Goal: Task Accomplishment & Management: Complete application form

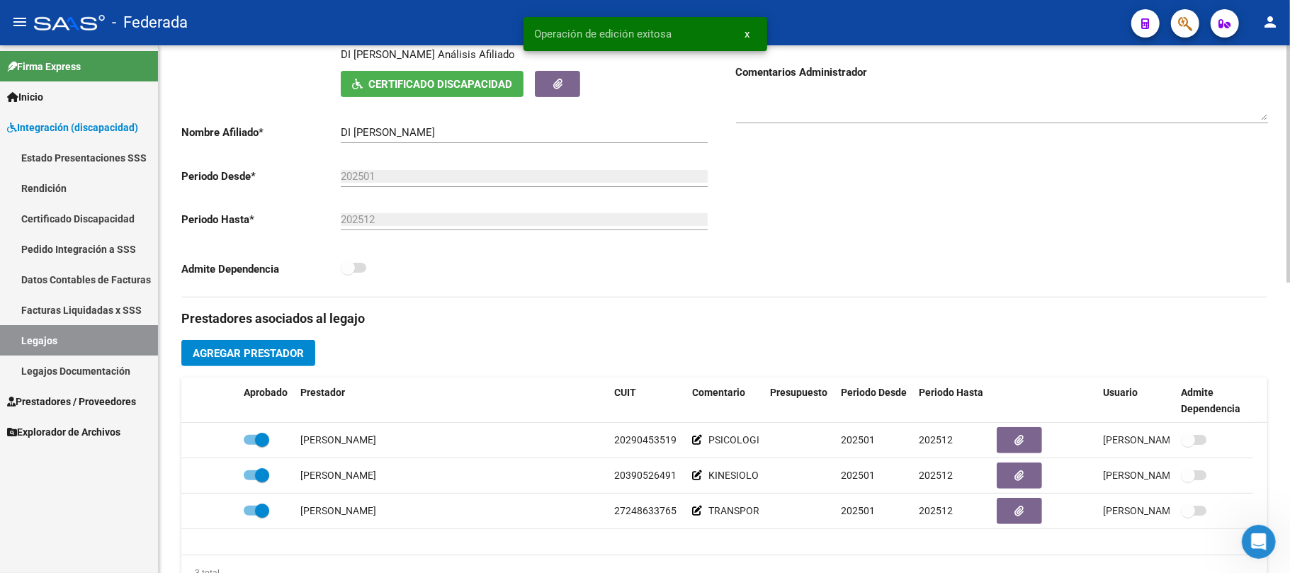
scroll to position [378, 0]
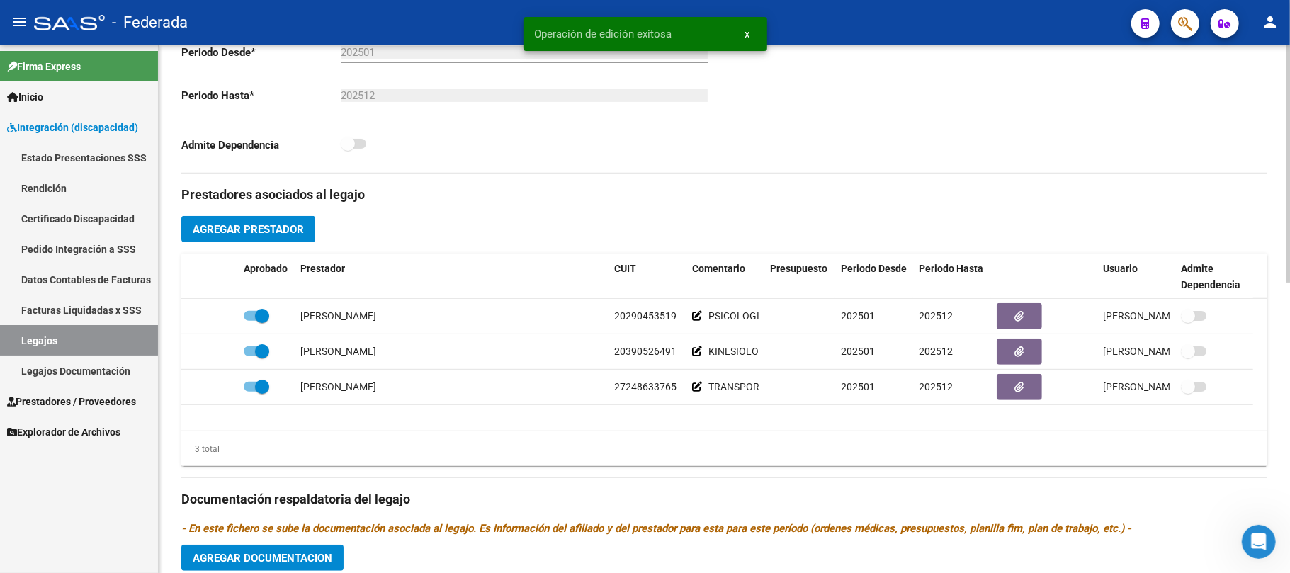
click at [281, 233] on span "Agregar Prestador" at bounding box center [248, 229] width 111 height 13
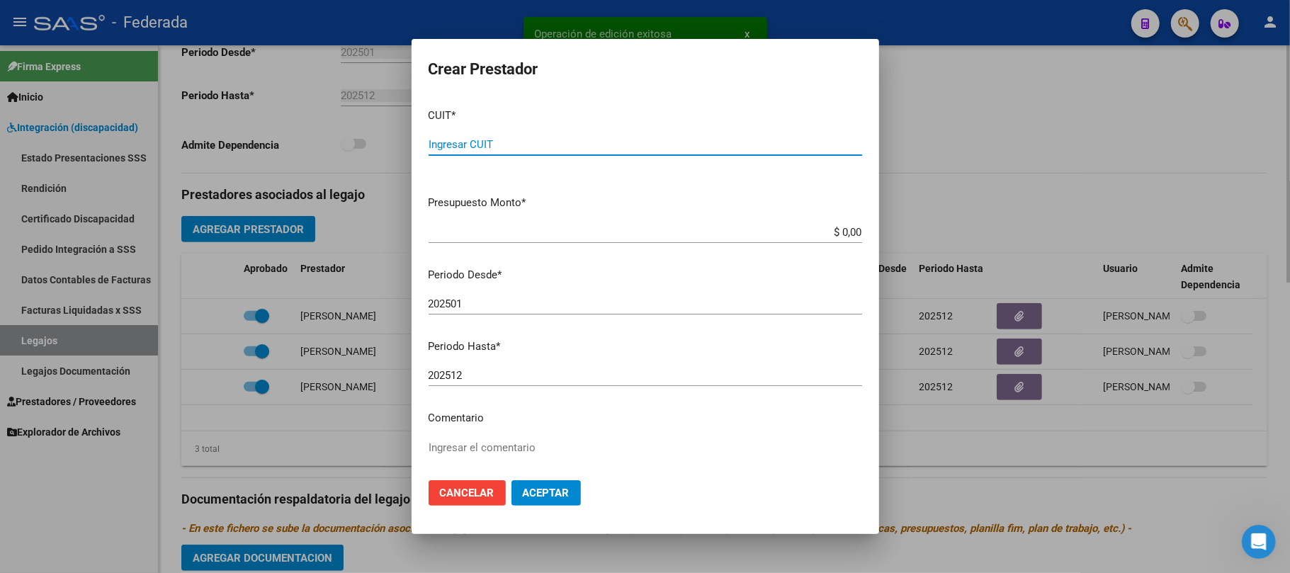
paste input "27-31065763-3"
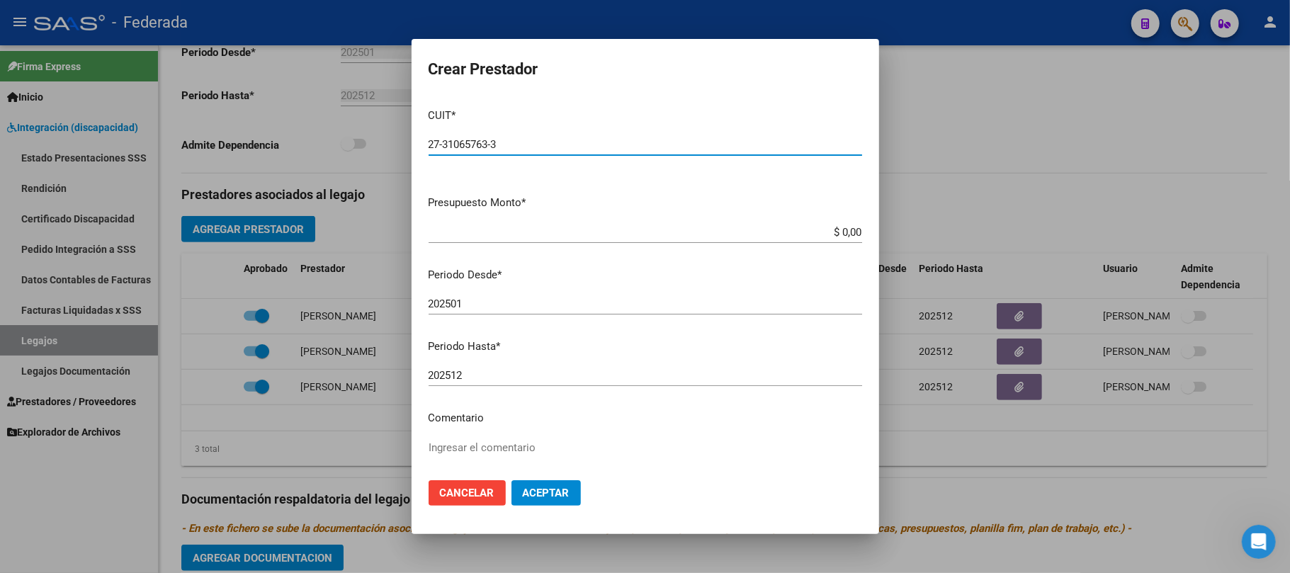
type input "27-31065763-3"
click at [530, 458] on textarea "Ingresar el comentario" at bounding box center [646, 473] width 434 height 67
click at [471, 446] on textarea "Ingresar el comentario" at bounding box center [646, 473] width 434 height 67
type textarea "TERAPIA OCUPACIONAL"
click at [562, 493] on span "Aceptar" at bounding box center [546, 493] width 47 height 13
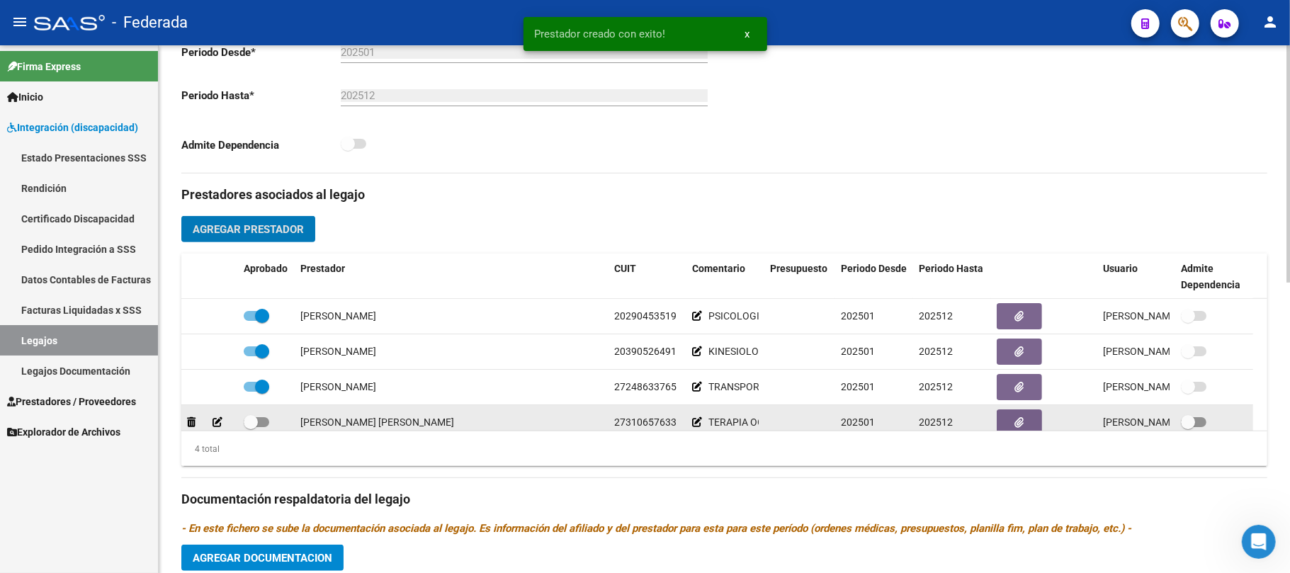
click at [258, 424] on span at bounding box center [257, 422] width 26 height 10
click at [251, 427] on input "checkbox" at bounding box center [250, 427] width 1 height 1
checkbox input "true"
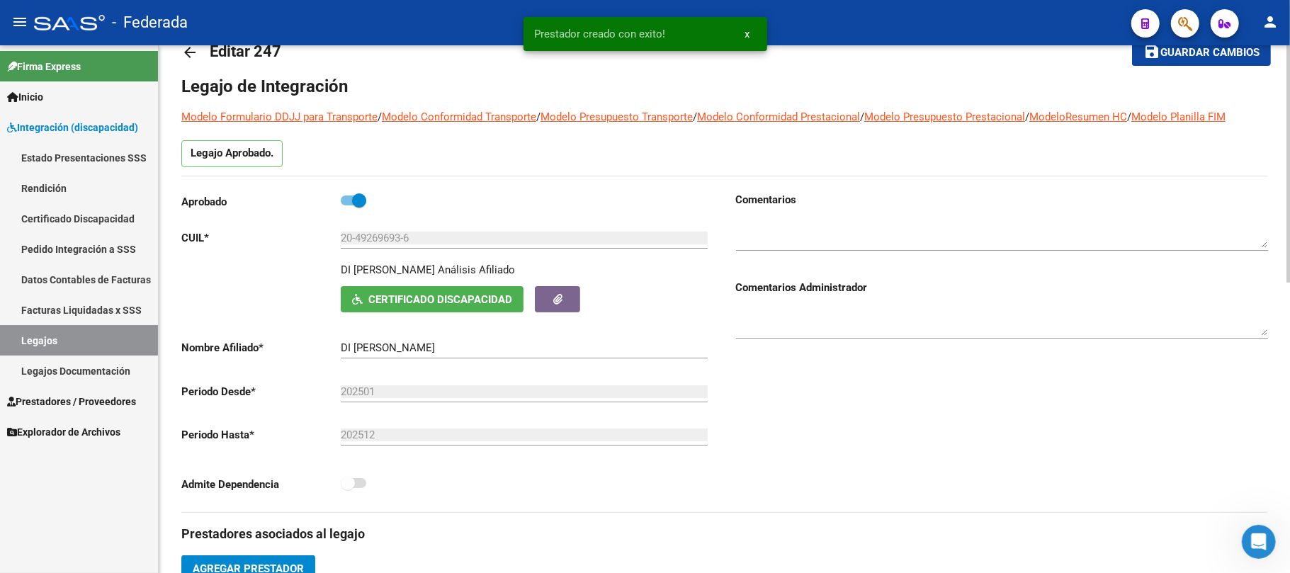
scroll to position [0, 0]
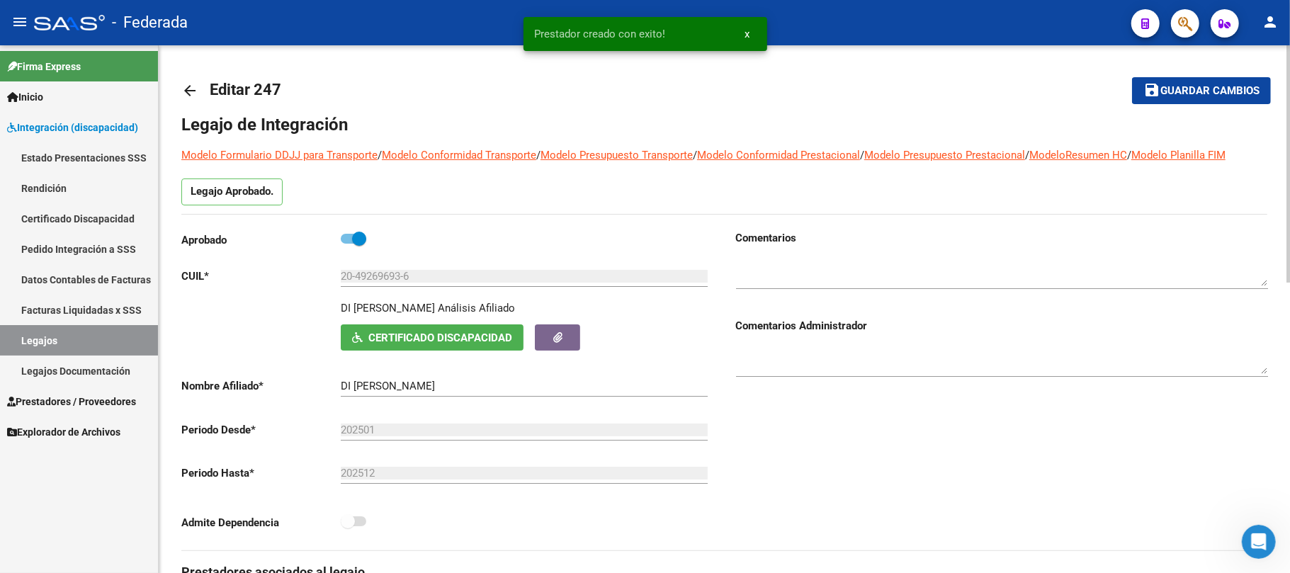
click at [1156, 98] on button "save Guardar cambios" at bounding box center [1201, 90] width 139 height 26
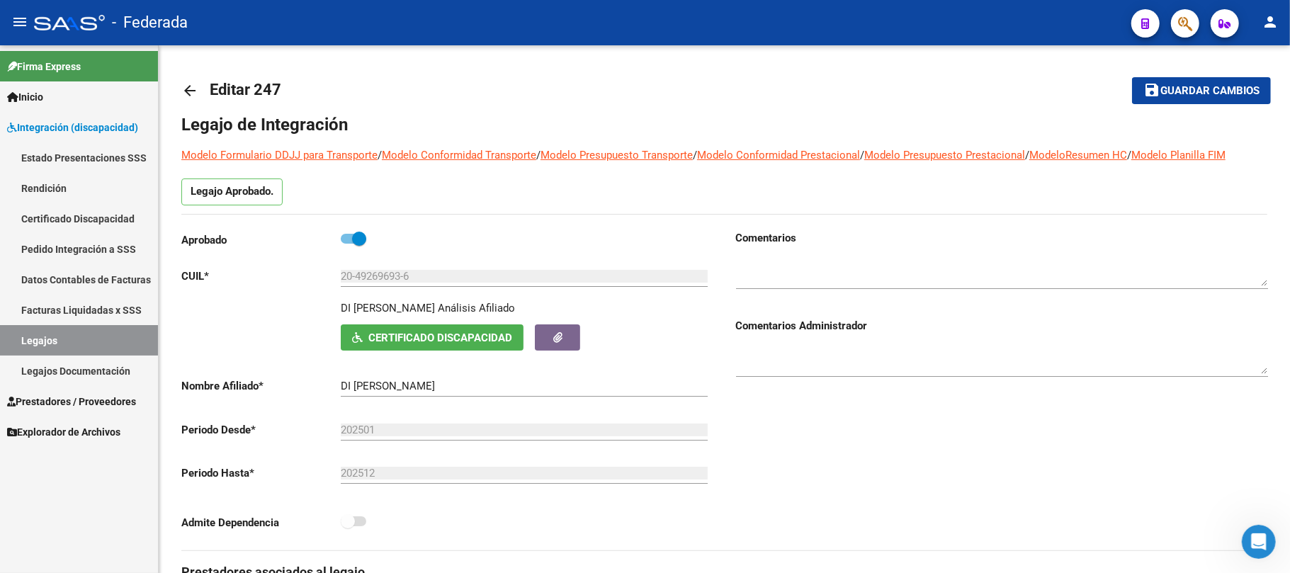
click at [129, 339] on link "Legajos" at bounding box center [79, 340] width 158 height 30
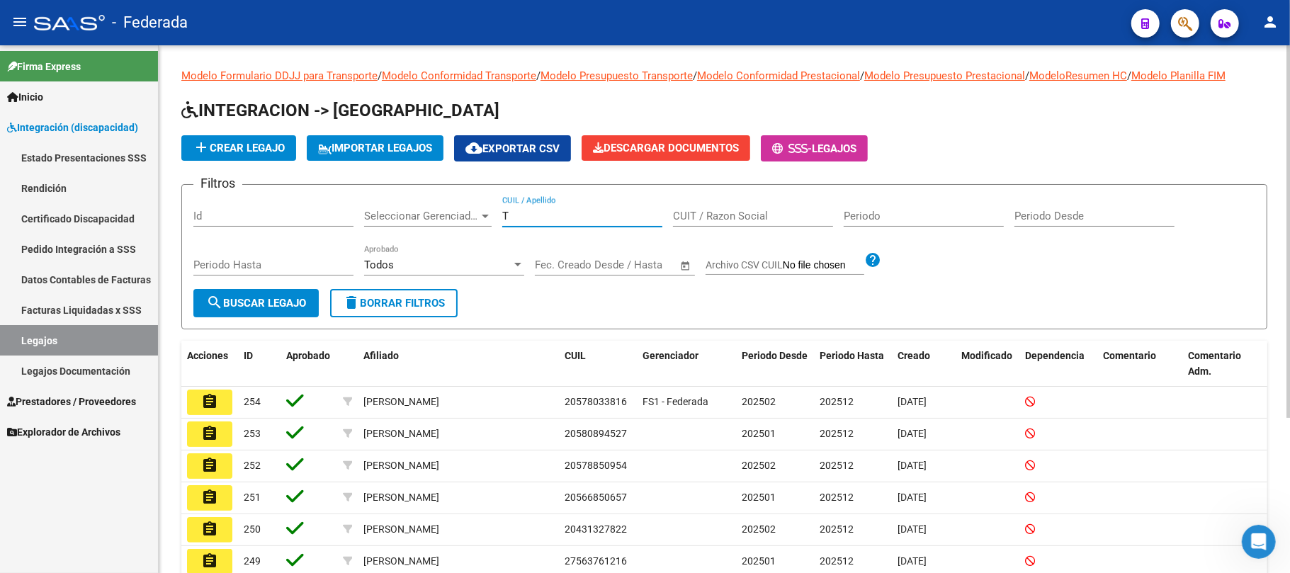
click at [554, 219] on input "T" at bounding box center [582, 216] width 160 height 13
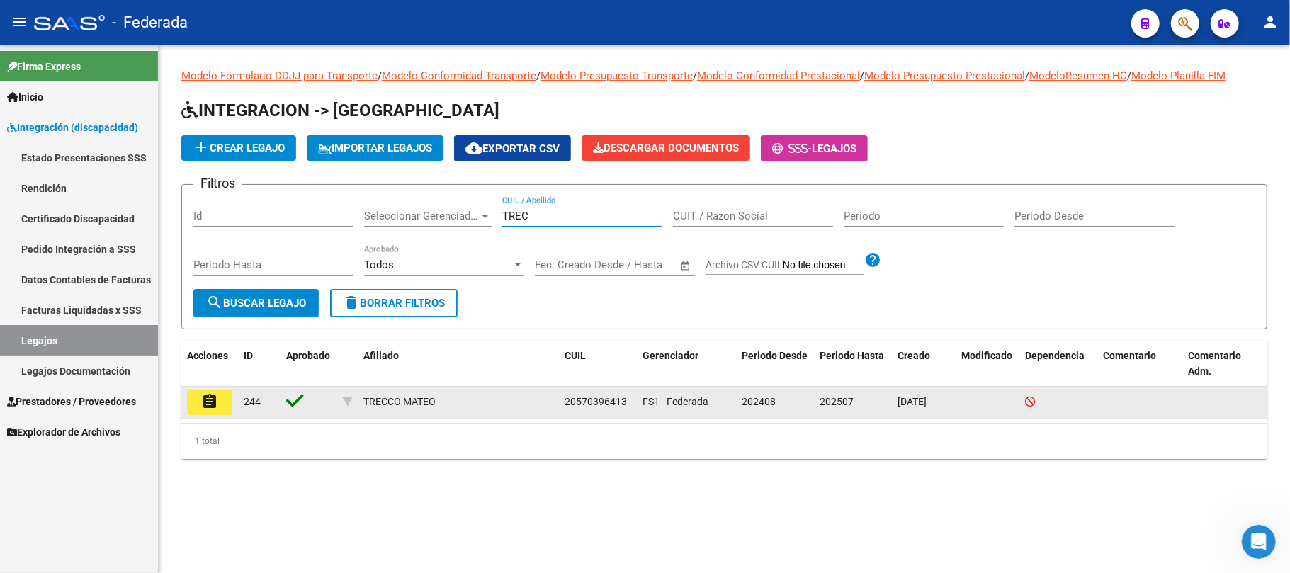
type input "TREC"
click at [220, 400] on button "assignment" at bounding box center [209, 403] width 45 height 26
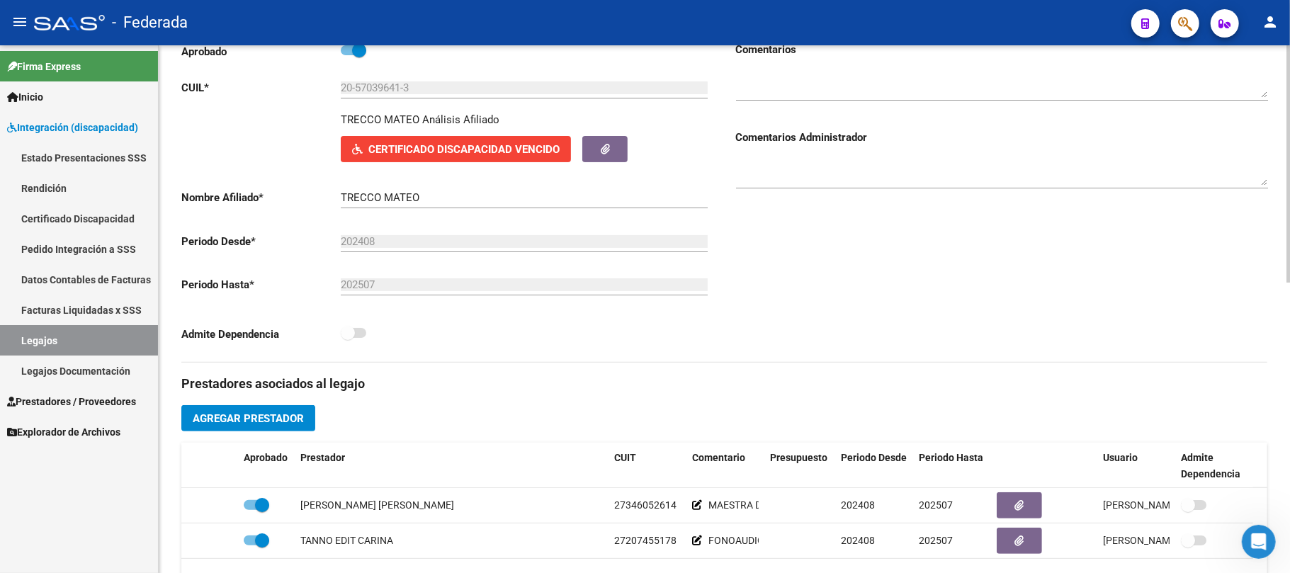
scroll to position [378, 0]
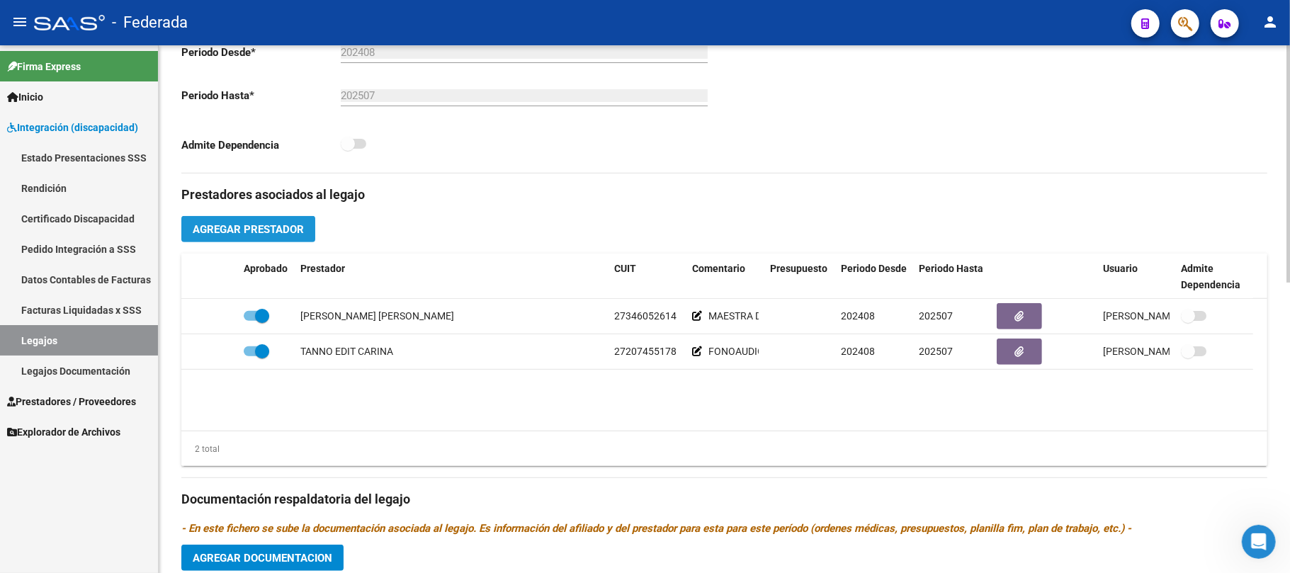
click at [307, 227] on button "Agregar Prestador" at bounding box center [248, 229] width 134 height 26
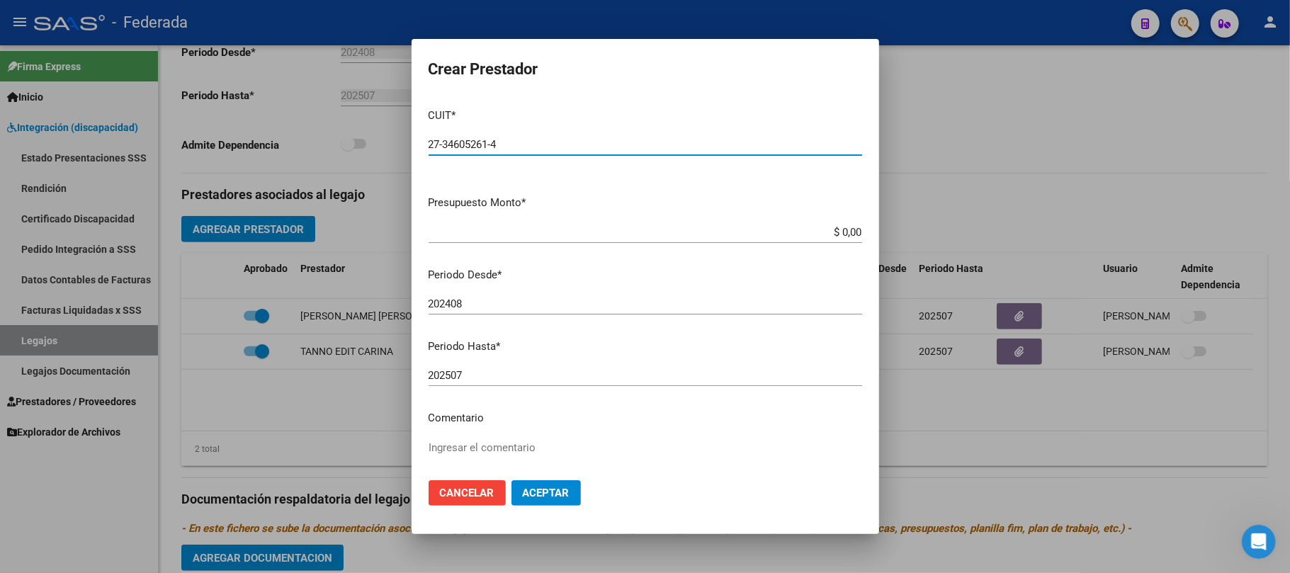
type input "27-34605261-4"
click at [480, 440] on textarea "Ingresar el comentario" at bounding box center [646, 473] width 434 height 67
type textarea "INTEGRACION ESCOLAR"
click at [517, 489] on button "Aceptar" at bounding box center [545, 493] width 69 height 26
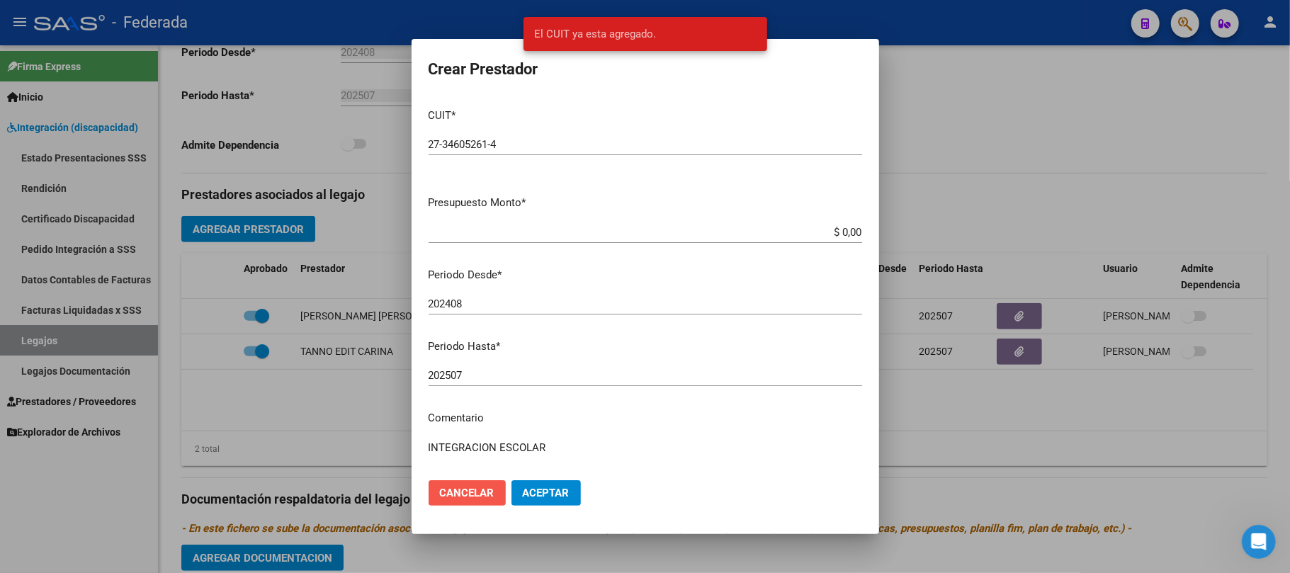
click at [497, 487] on button "Cancelar" at bounding box center [467, 493] width 77 height 26
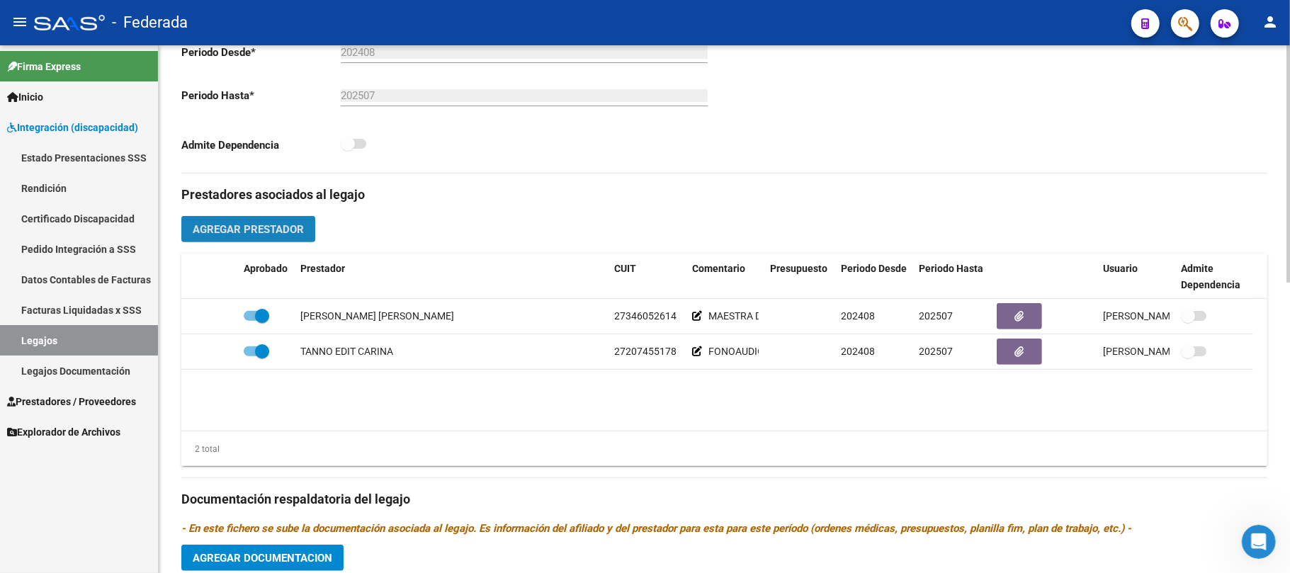
click at [296, 233] on span "Agregar Prestador" at bounding box center [248, 229] width 111 height 13
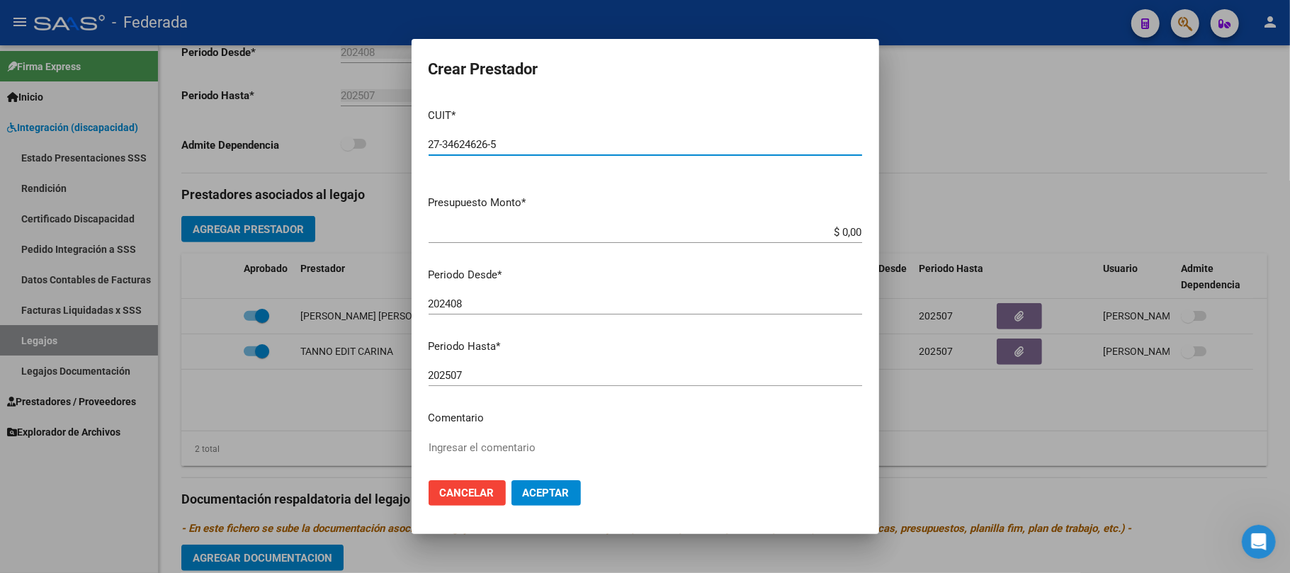
type input "27-34624626-5"
click at [545, 429] on mat-dialog-content "CUIT * 27-34624626-5 Ingresar CUIT ARCA Padrón Presupuesto Monto * $ 0,00 Ingre…" at bounding box center [646, 283] width 468 height 373
click at [525, 448] on textarea "Ingresar el comentario" at bounding box center [646, 473] width 434 height 67
type textarea "PSICOLOGIA"
click at [531, 491] on span "Aceptar" at bounding box center [546, 493] width 47 height 13
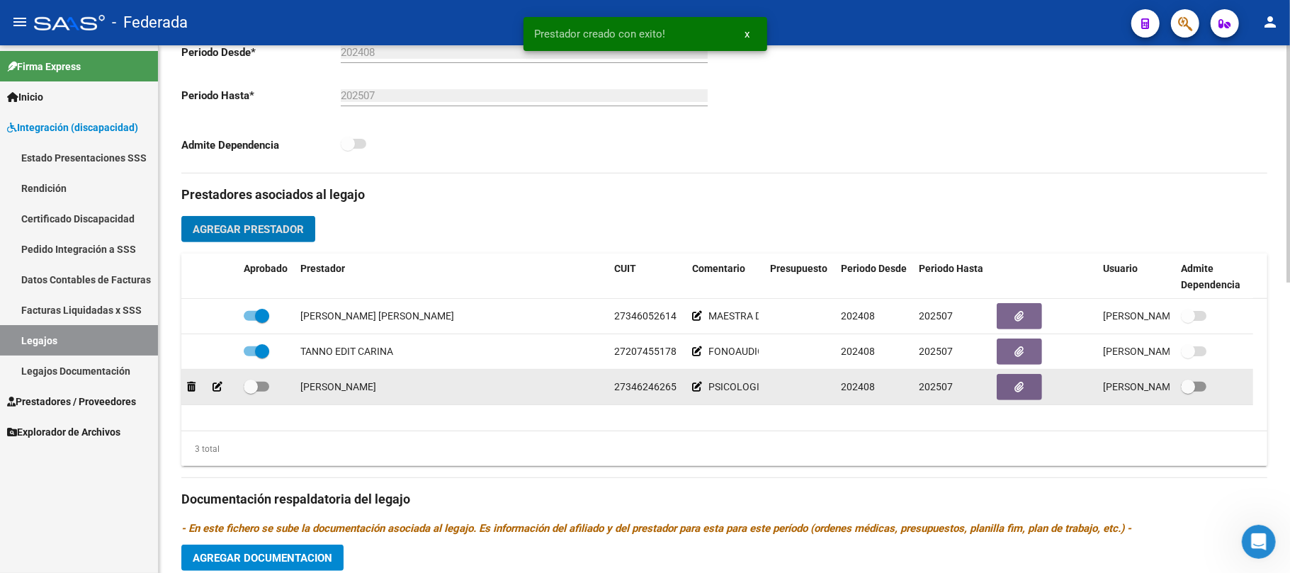
click at [253, 389] on span at bounding box center [251, 387] width 14 height 14
click at [251, 392] on input "checkbox" at bounding box center [250, 392] width 1 height 1
checkbox input "true"
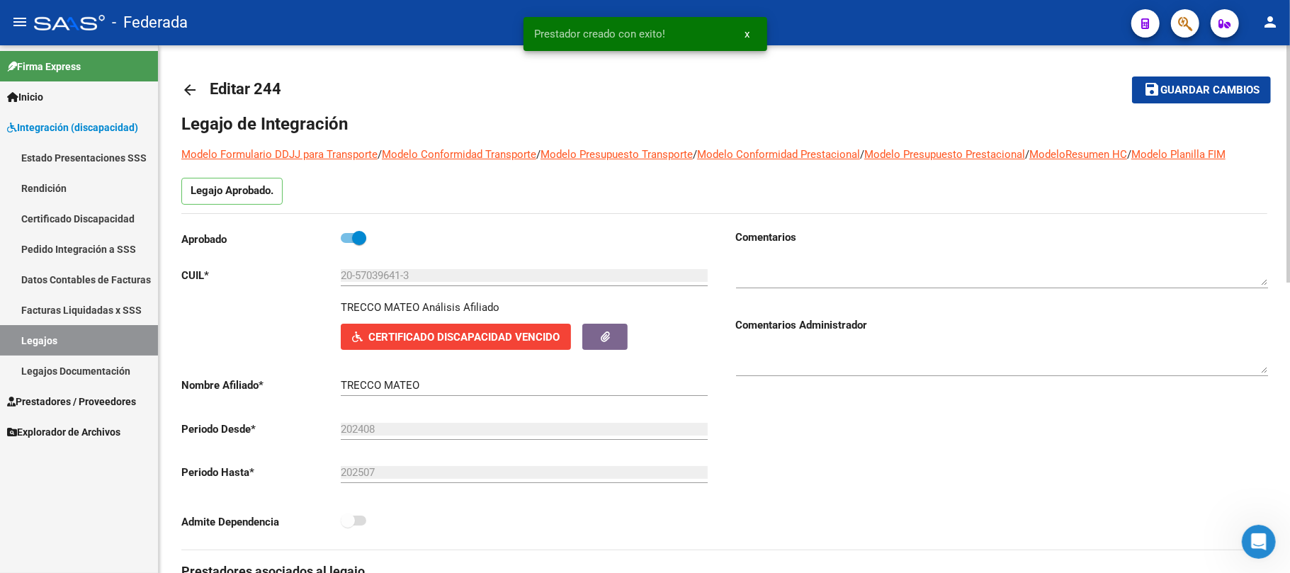
scroll to position [0, 0]
click at [1199, 94] on span "Guardar cambios" at bounding box center [1209, 91] width 99 height 13
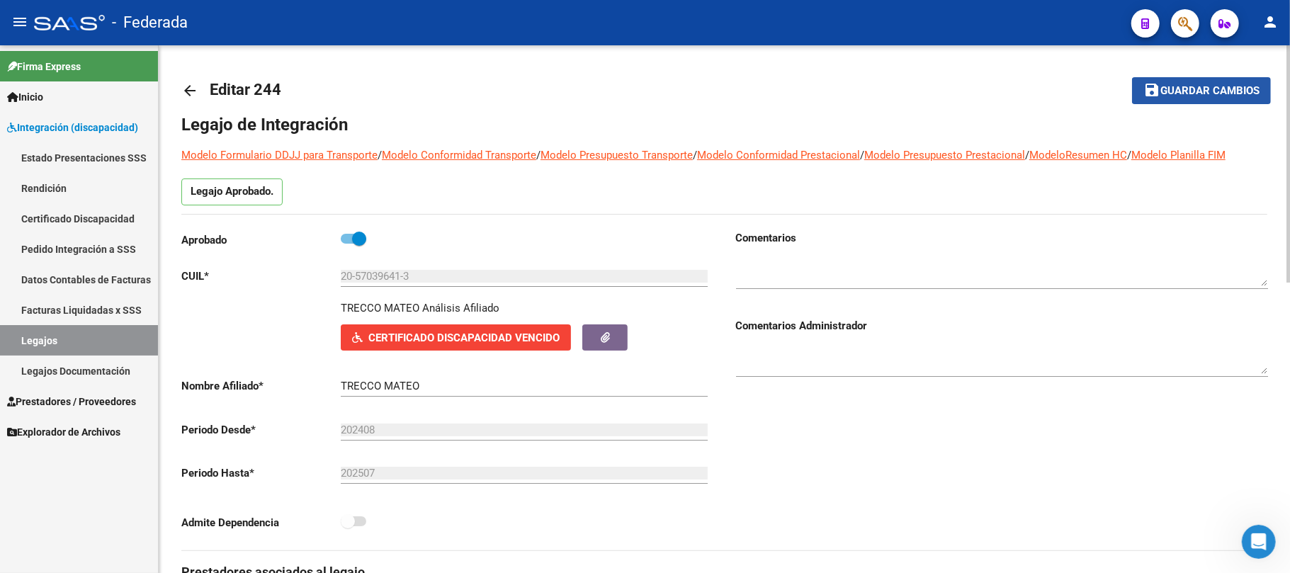
click at [1157, 89] on mat-icon "save" at bounding box center [1151, 89] width 17 height 17
click at [354, 234] on span at bounding box center [359, 239] width 14 height 14
click at [348, 244] on input "checkbox" at bounding box center [347, 244] width 1 height 1
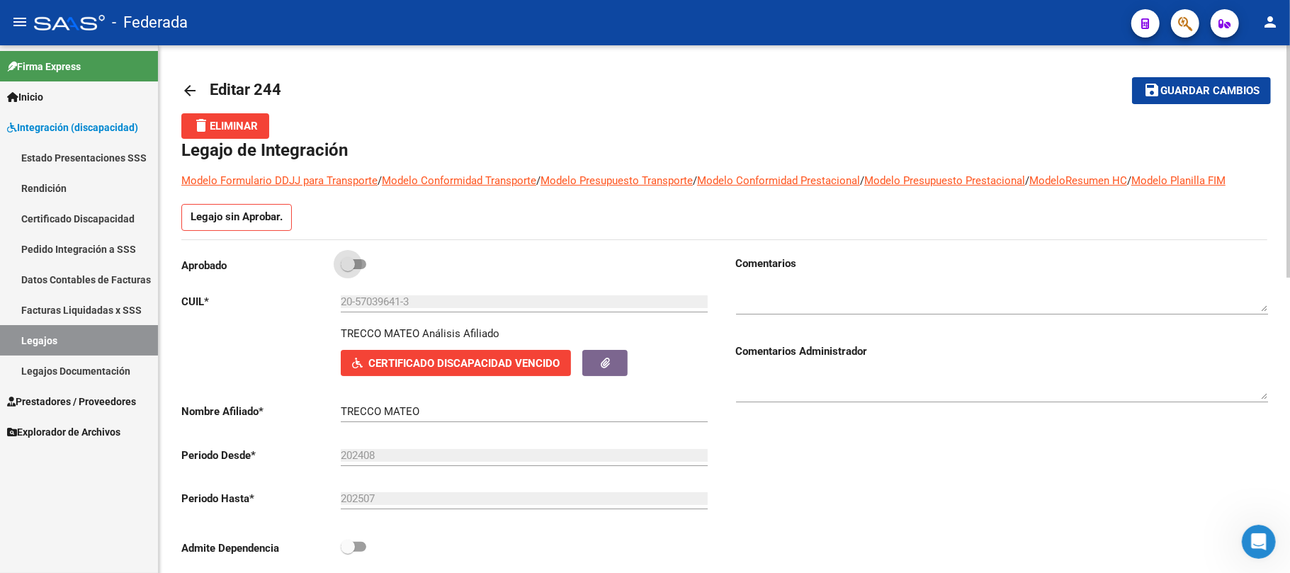
click at [344, 262] on span at bounding box center [348, 264] width 14 height 14
click at [347, 269] on input "checkbox" at bounding box center [347, 269] width 1 height 1
checkbox input "true"
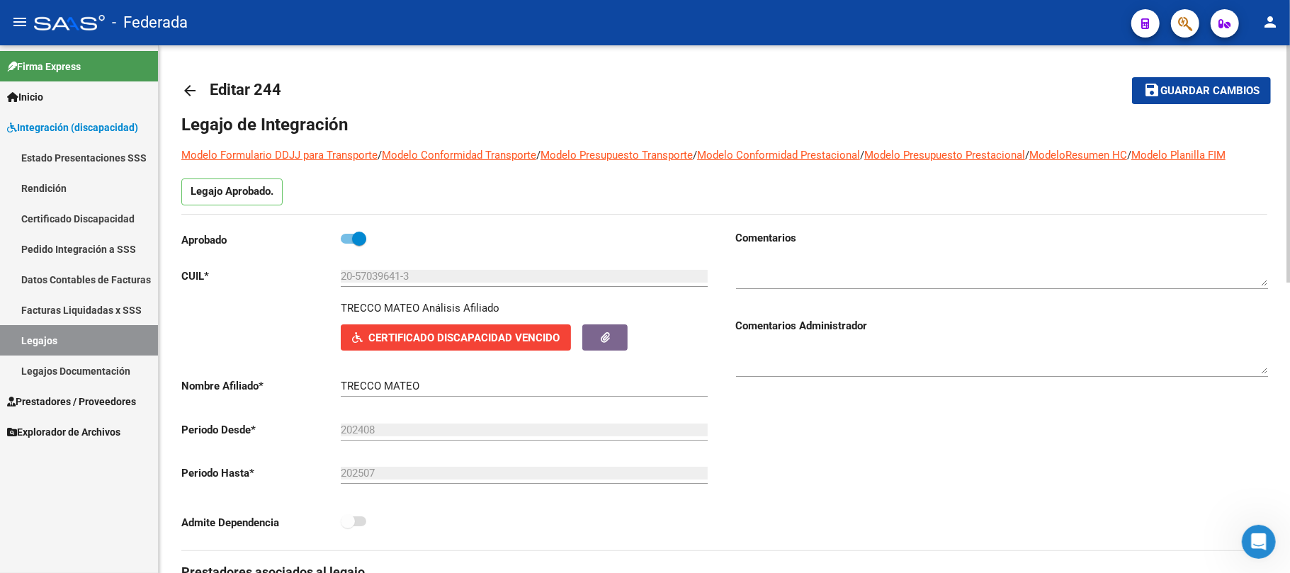
click at [1200, 89] on span "Guardar cambios" at bounding box center [1209, 91] width 99 height 13
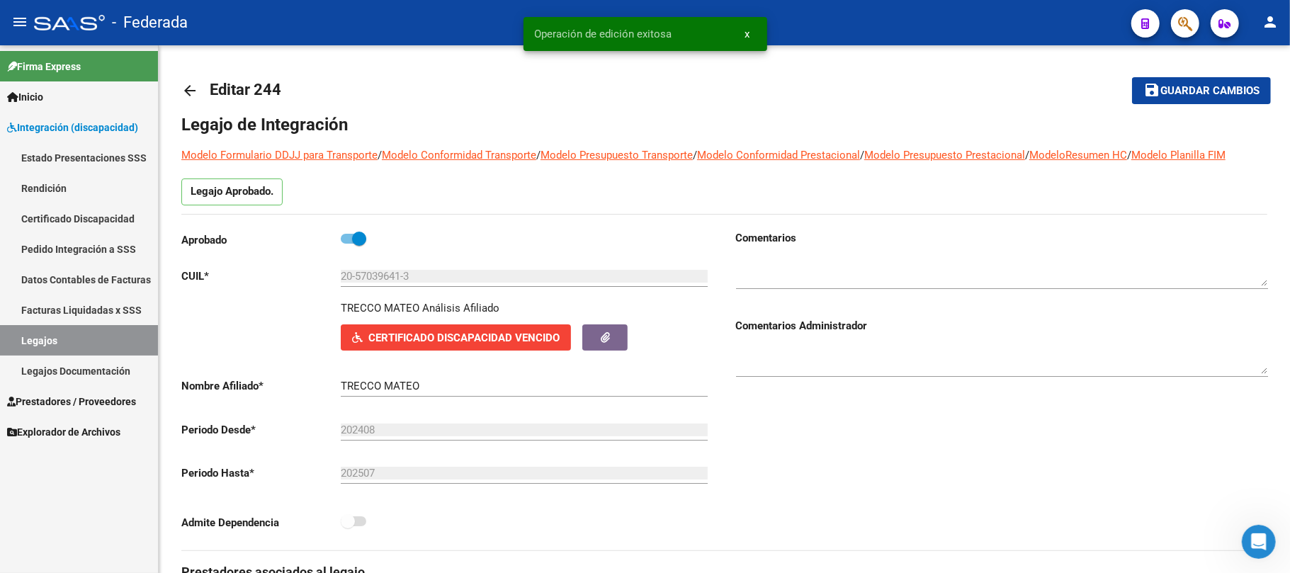
click at [101, 344] on link "Legajos" at bounding box center [79, 340] width 158 height 30
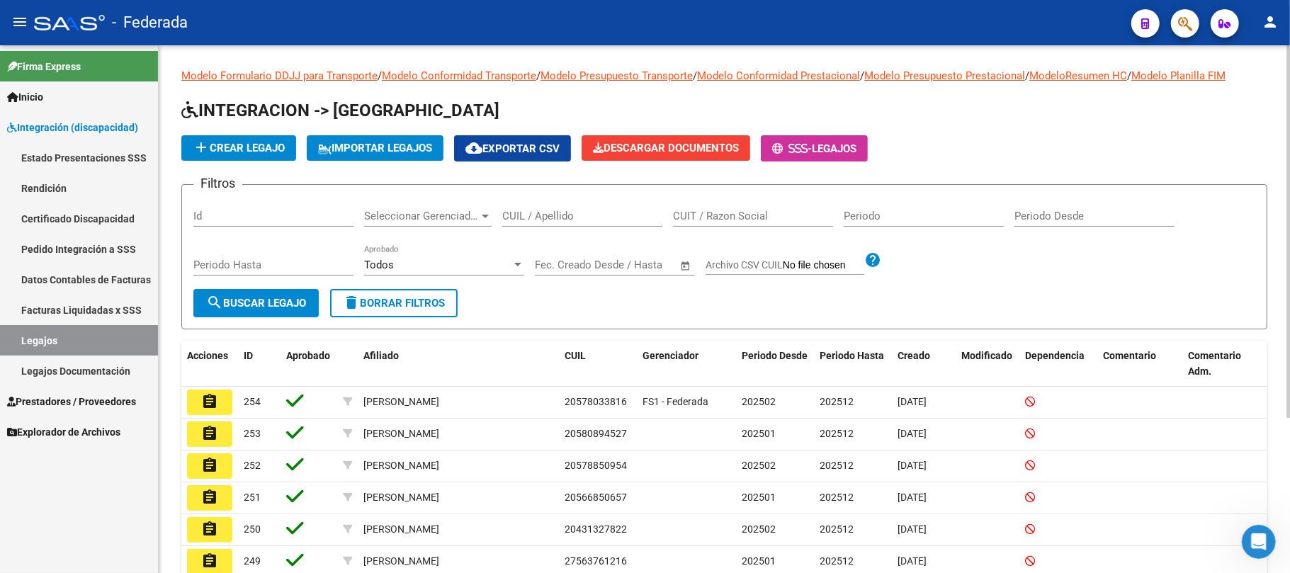
click at [550, 217] on input "CUIL / Apellido" at bounding box center [582, 216] width 160 height 13
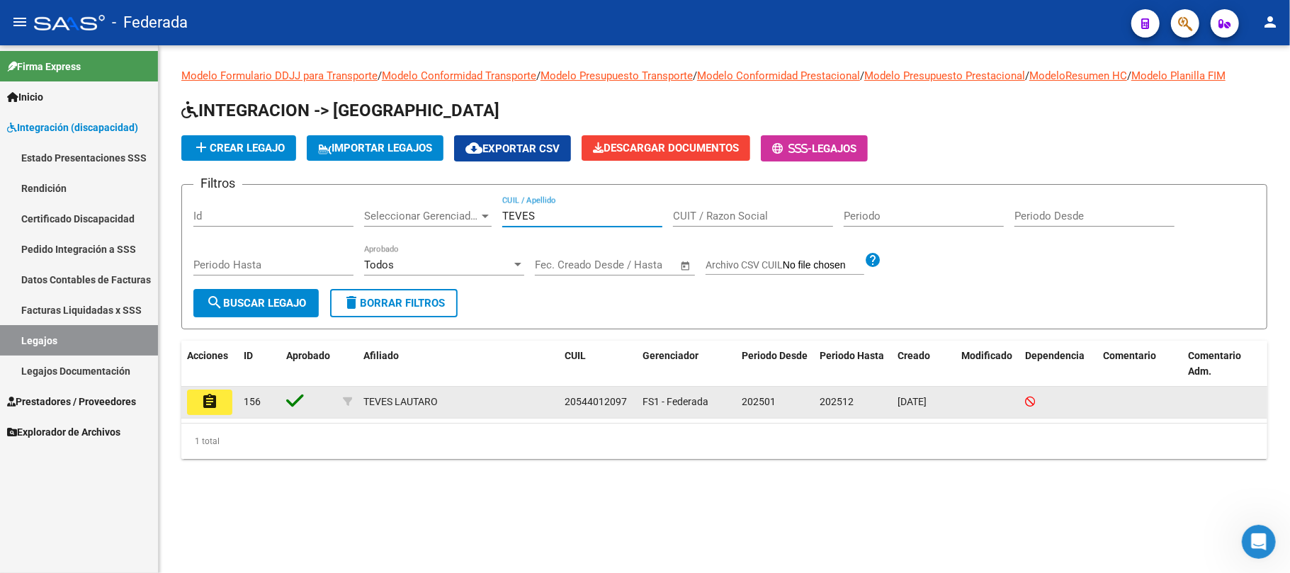
type input "TEVES"
click at [227, 404] on button "assignment" at bounding box center [209, 403] width 45 height 26
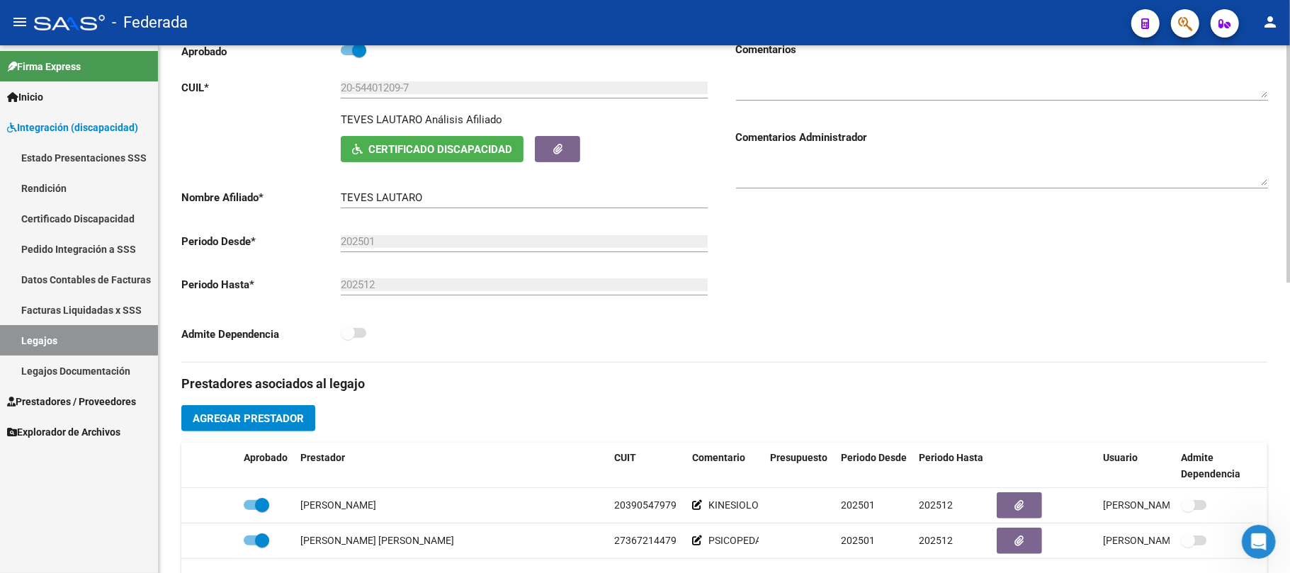
scroll to position [378, 0]
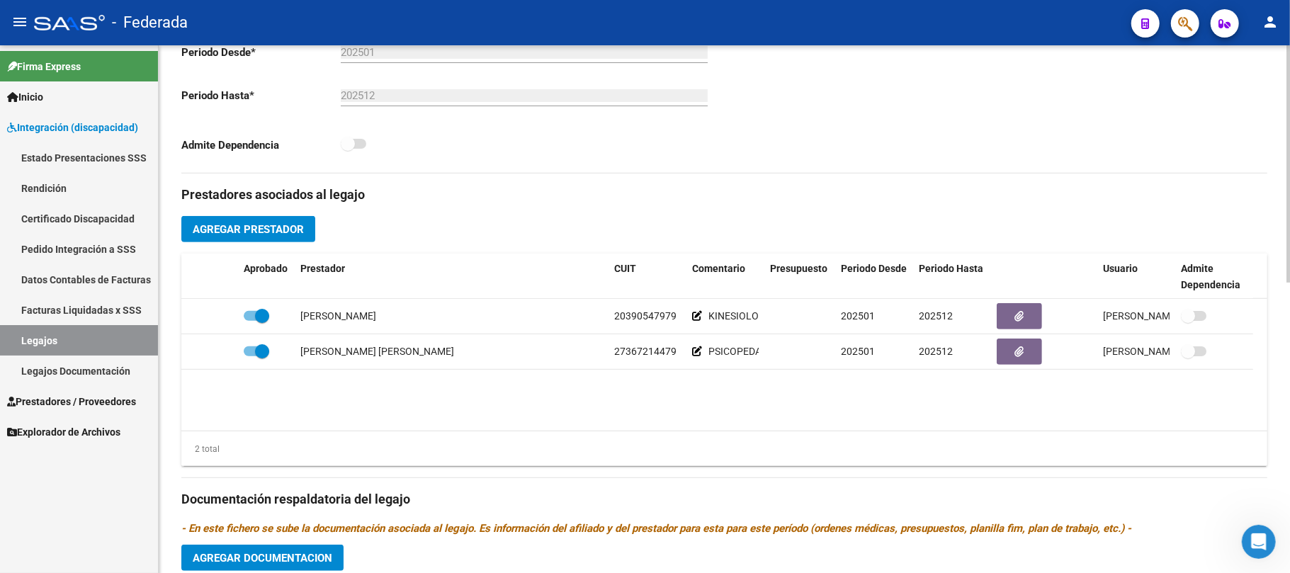
click at [208, 216] on div "Prestadores asociados al legajo Agregar Prestador Aprobado Prestador CUIT Comen…" at bounding box center [724, 490] width 1086 height 633
click at [213, 230] on span "Agregar Prestador" at bounding box center [248, 229] width 111 height 13
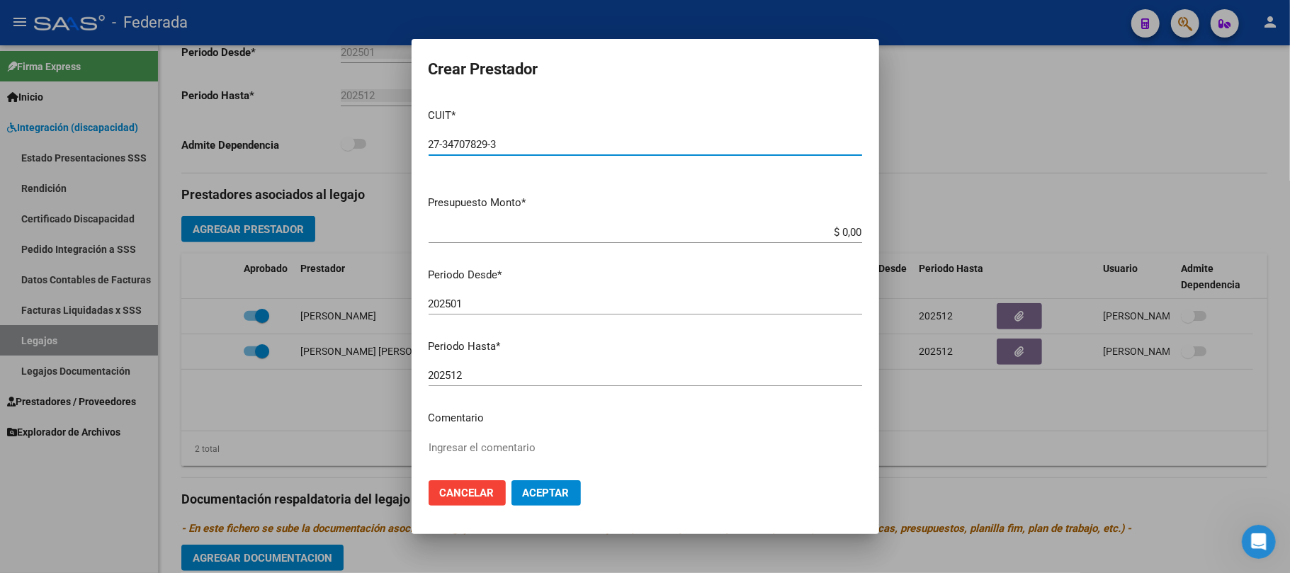
type input "27-34707829-3"
click at [476, 443] on textarea "Ingresar el comentario" at bounding box center [646, 473] width 434 height 67
type textarea "PSICOMOTRICIDAD"
click at [537, 502] on button "Aceptar" at bounding box center [545, 493] width 69 height 26
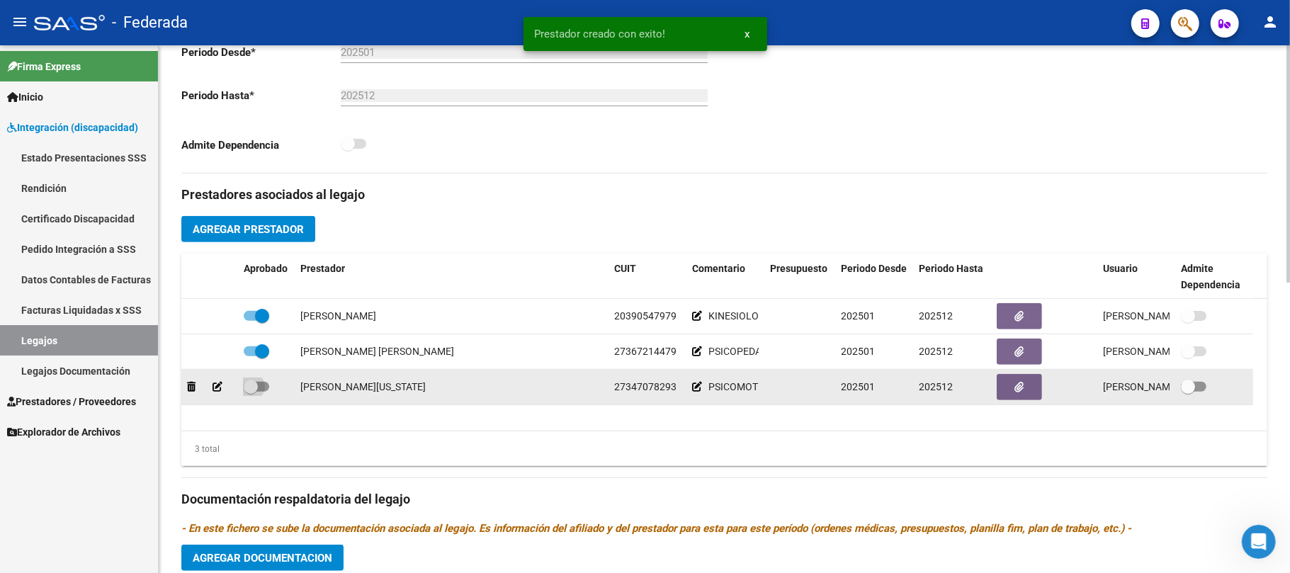
click at [253, 384] on span at bounding box center [251, 387] width 14 height 14
click at [251, 392] on input "checkbox" at bounding box center [250, 392] width 1 height 1
checkbox input "true"
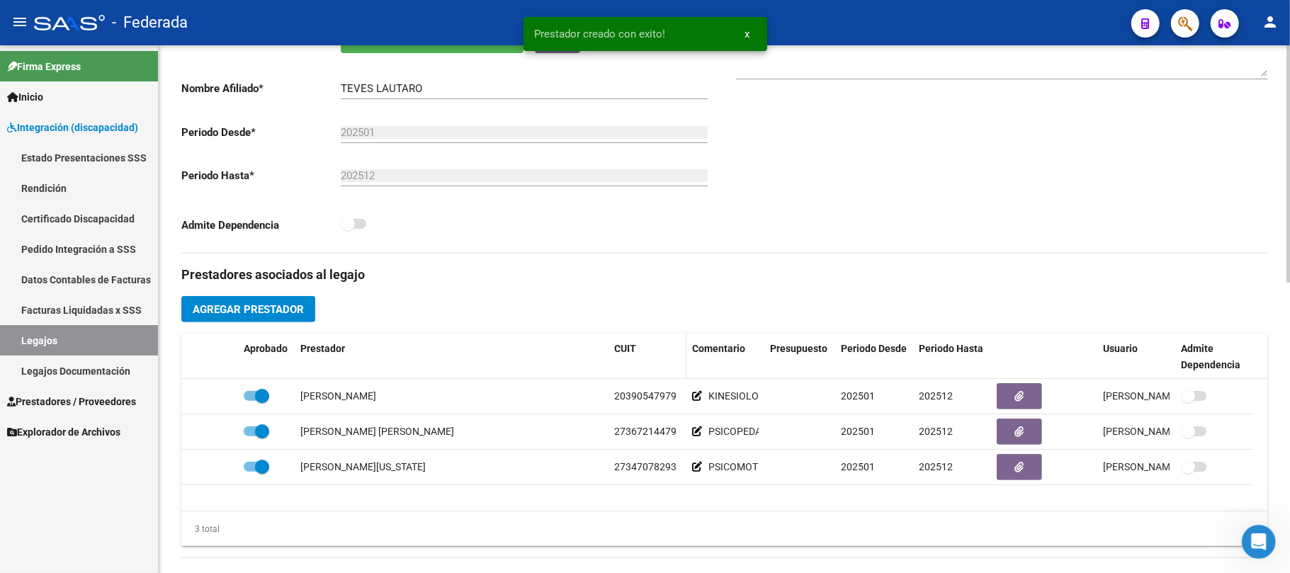
scroll to position [0, 0]
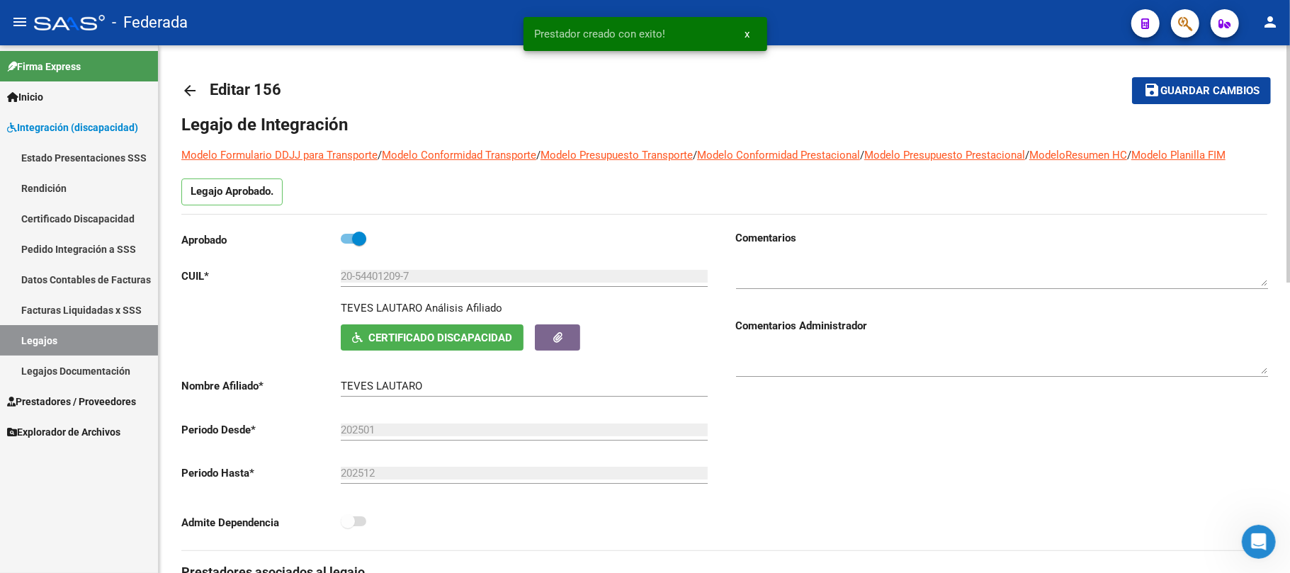
click at [1166, 88] on span "Guardar cambios" at bounding box center [1209, 91] width 99 height 13
